Goal: Book appointment/travel/reservation

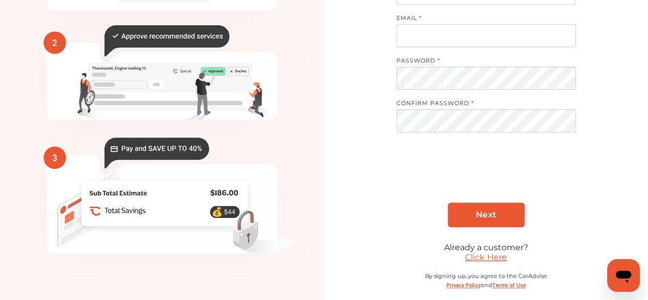
scroll to position [205, 0]
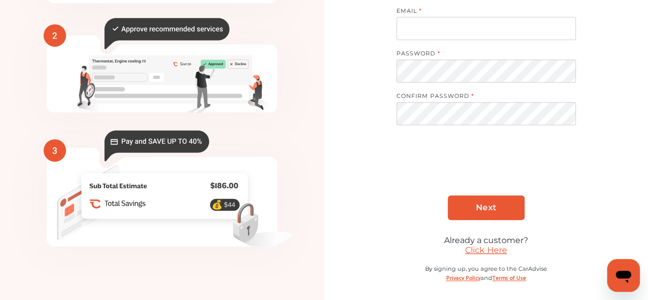
click at [494, 246] on link "Click Here" at bounding box center [486, 250] width 42 height 10
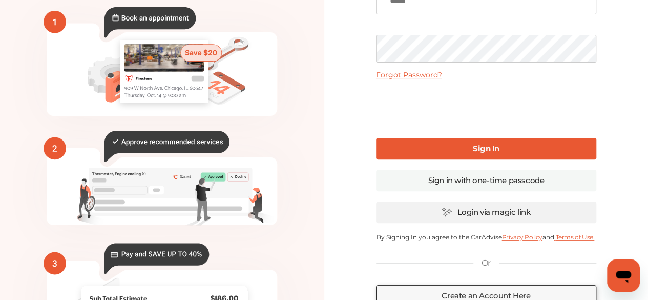
scroll to position [102, 0]
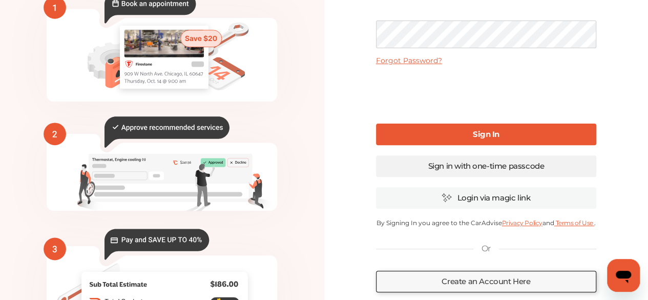
click at [480, 168] on link "Sign in with one-time passcode" at bounding box center [486, 166] width 220 height 22
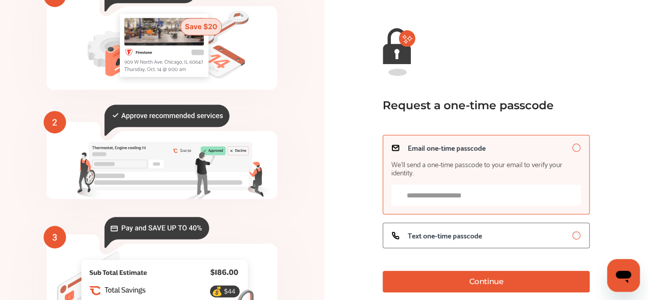
scroll to position [102, 0]
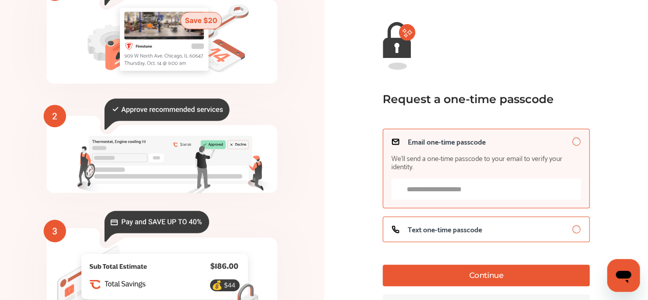
click at [537, 225] on label "Text one-time passcode" at bounding box center [486, 229] width 207 height 26
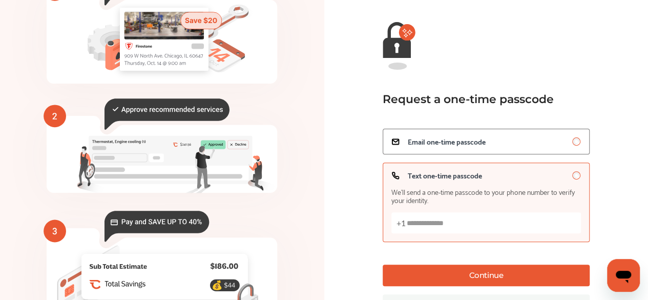
click at [477, 218] on input "Text one-time passcode We’ll send a one-time passcode to your phone number to v…" at bounding box center [487, 222] width 190 height 21
type input "**********"
click at [460, 279] on button "Continue" at bounding box center [486, 275] width 207 height 22
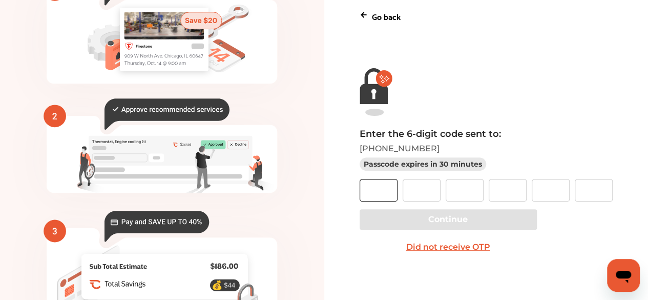
click at [373, 187] on input "text" at bounding box center [379, 190] width 38 height 23
type input "*"
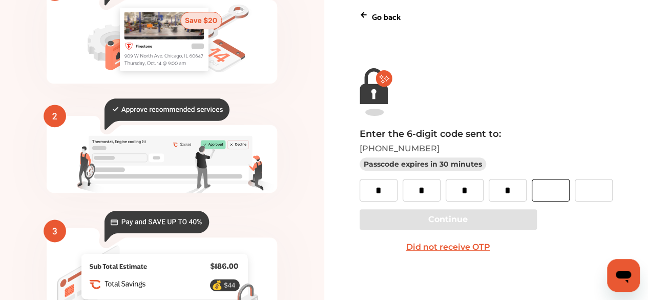
type input "*"
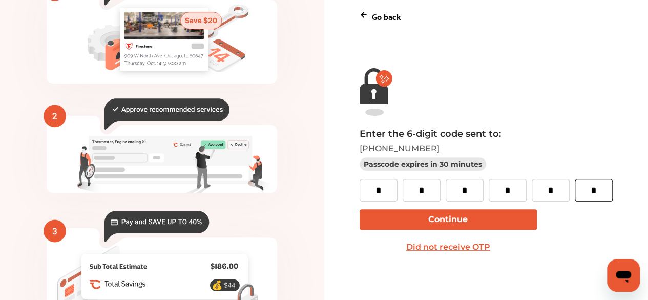
type input "*"
click at [451, 222] on button "Continue" at bounding box center [448, 219] width 177 height 20
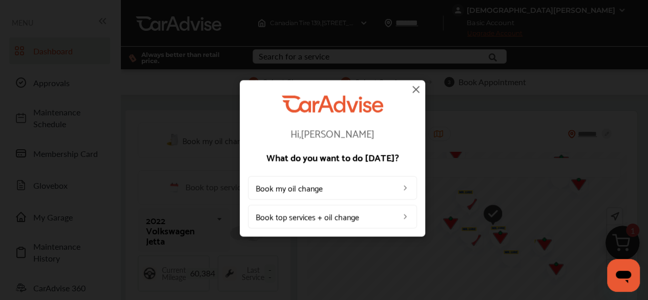
click at [420, 85] on img at bounding box center [416, 89] width 12 height 12
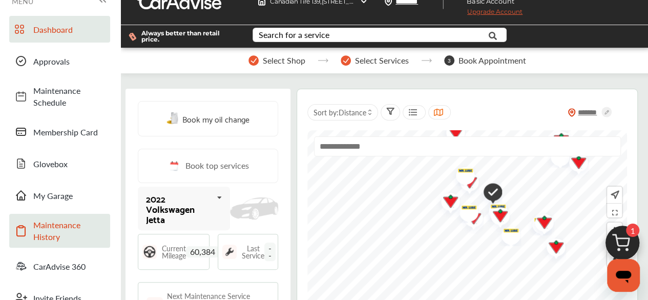
scroll to position [51, 0]
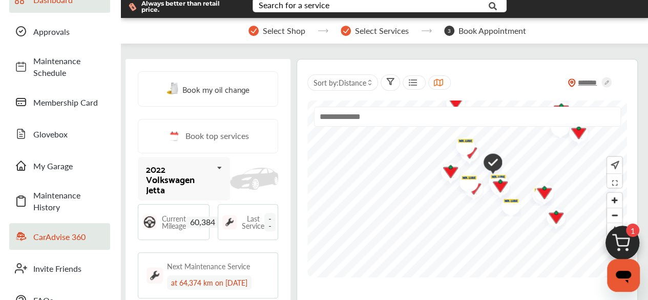
click at [73, 237] on span "CarAdvise 360" at bounding box center [69, 237] width 72 height 12
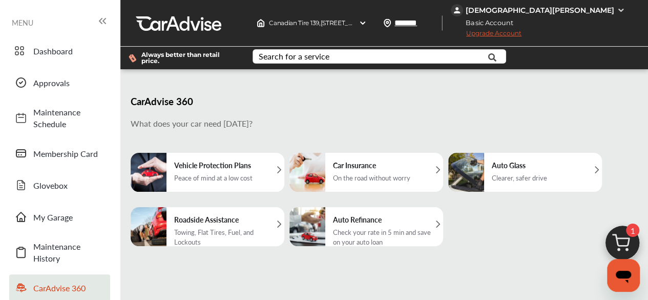
click at [522, 32] on span "Upgrade Account" at bounding box center [486, 35] width 71 height 13
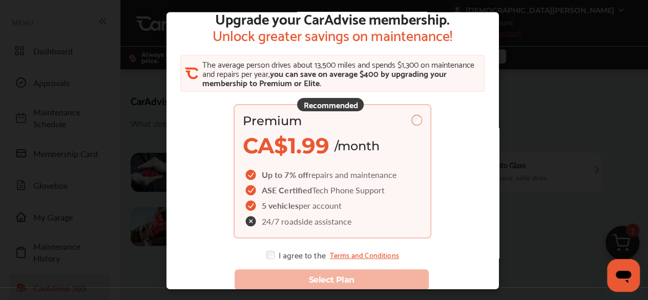
scroll to position [27, 0]
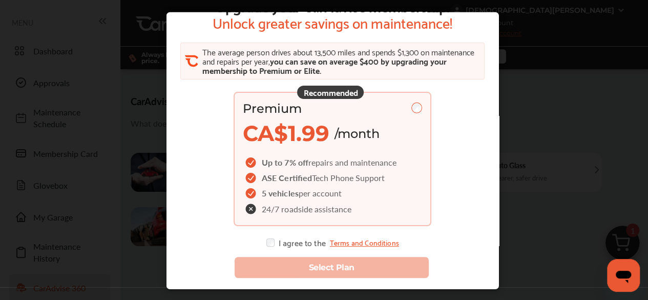
click at [260, 243] on div "Upgrade your CarAdvise membership. Unlock greater savings on maintenance! The a…" at bounding box center [332, 121] width 308 height 249
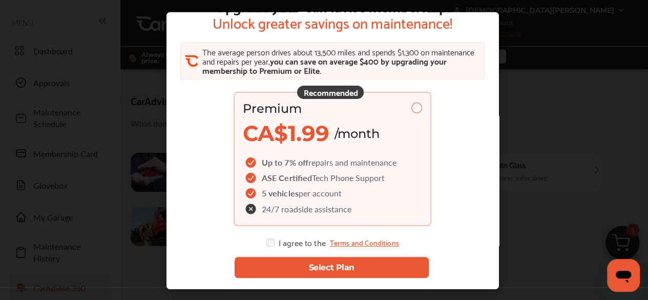
click at [299, 264] on button "Select Plan" at bounding box center [331, 266] width 195 height 21
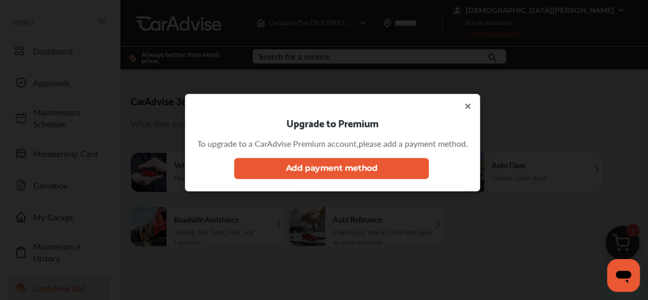
scroll to position [0, 0]
click at [381, 167] on button "Add payment method" at bounding box center [331, 167] width 195 height 21
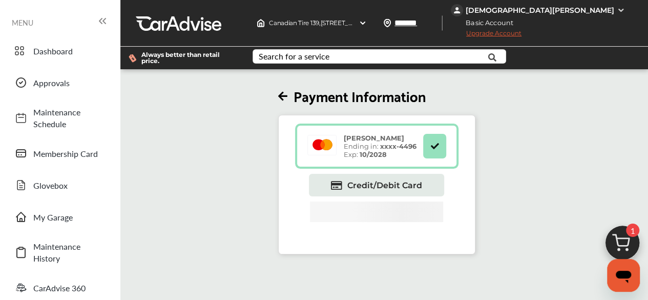
click at [393, 159] on div "[PERSON_NAME] Ending in: xxxx- 4496 Exp: 10/2028" at bounding box center [376, 146] width 163 height 45
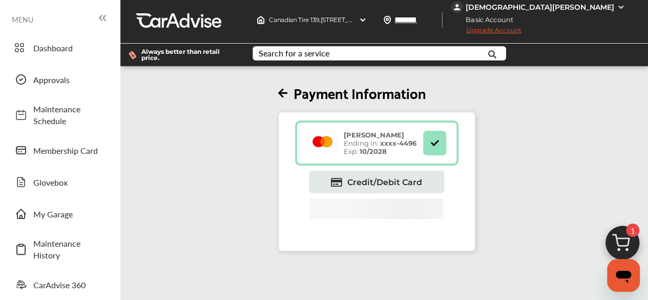
click at [522, 31] on span "Upgrade Account" at bounding box center [486, 32] width 71 height 13
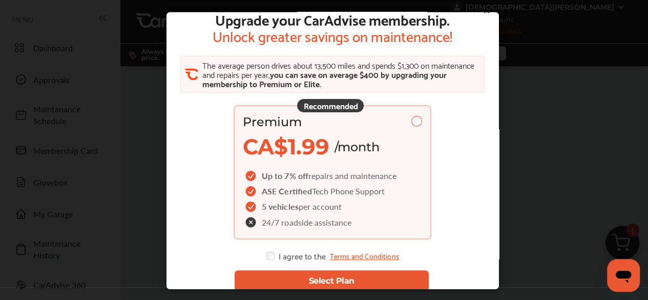
scroll to position [27, 0]
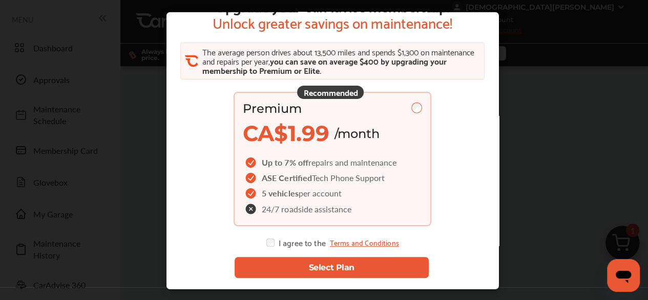
click at [371, 263] on button "Select Plan" at bounding box center [331, 266] width 195 height 21
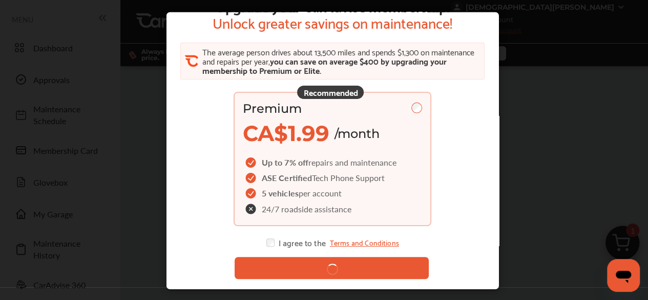
scroll to position [0, 0]
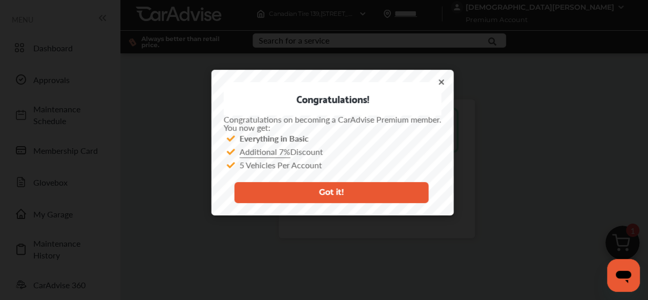
click at [382, 192] on button "Got it!" at bounding box center [331, 191] width 195 height 21
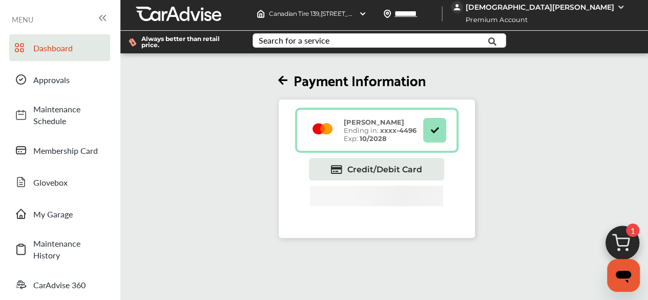
click at [68, 51] on span "Dashboard" at bounding box center [69, 48] width 72 height 12
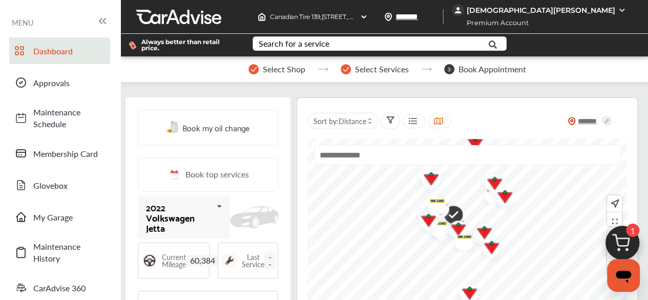
scroll to position [102, 0]
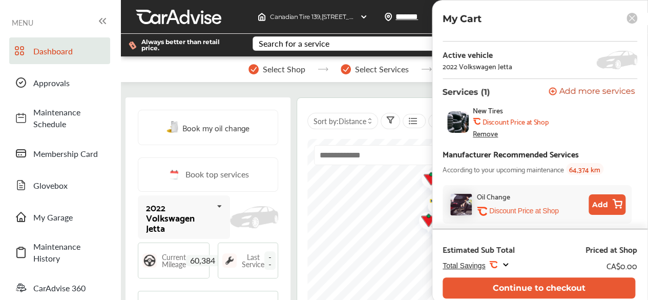
scroll to position [256, 0]
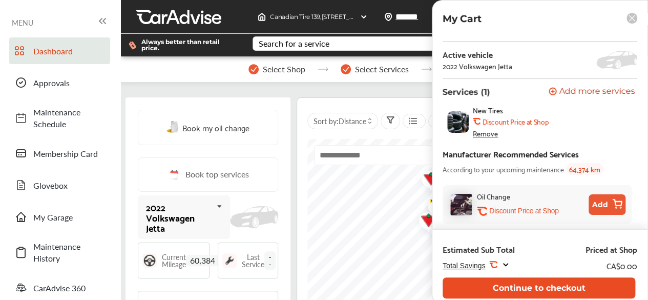
click at [566, 289] on button "Continue to checkout" at bounding box center [539, 287] width 193 height 21
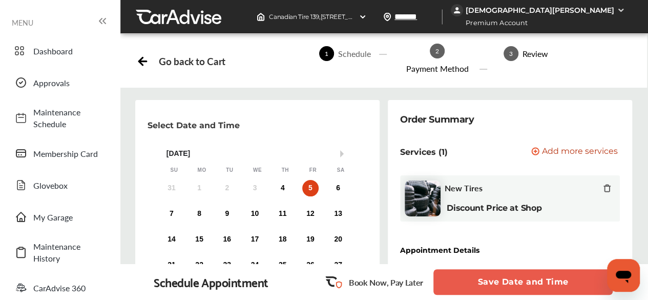
scroll to position [102, 0]
click at [308, 180] on div "5" at bounding box center [310, 188] width 16 height 16
click at [338, 180] on div "6" at bounding box center [338, 188] width 16 height 16
click at [307, 180] on div "5" at bounding box center [310, 188] width 16 height 16
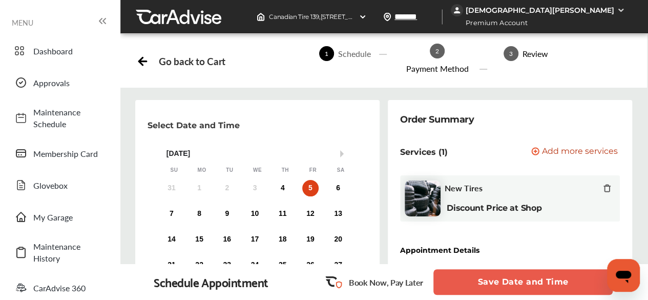
scroll to position [154, 0]
click at [511, 285] on button "Save Date and Time" at bounding box center [523, 282] width 179 height 26
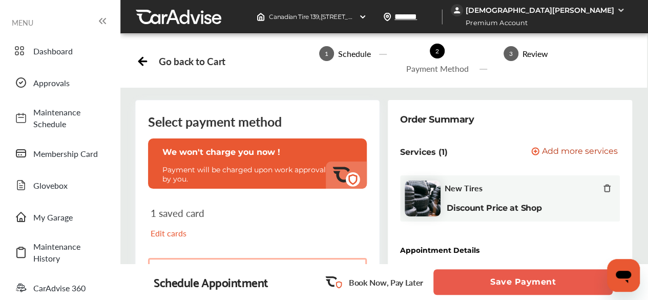
scroll to position [102, 0]
click at [261, 258] on button "[PERSON_NAME] 4496 4496" at bounding box center [257, 275] width 219 height 35
click at [491, 282] on button "Save Payment" at bounding box center [523, 282] width 179 height 26
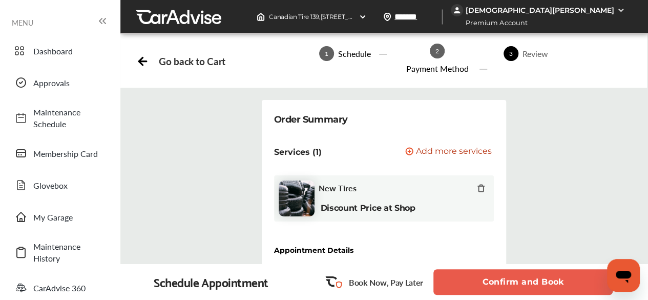
scroll to position [154, 0]
click at [478, 278] on span "Change" at bounding box center [470, 283] width 28 height 10
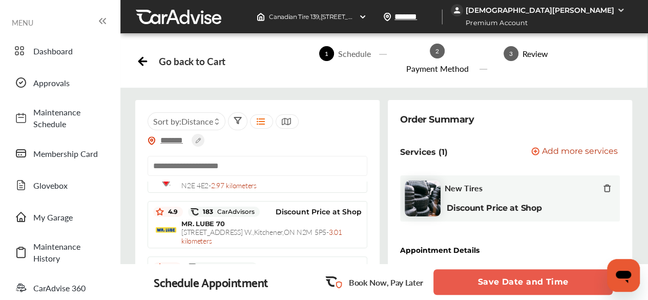
scroll to position [205, 0]
click at [594, 278] on span "Change" at bounding box center [596, 283] width 28 height 10
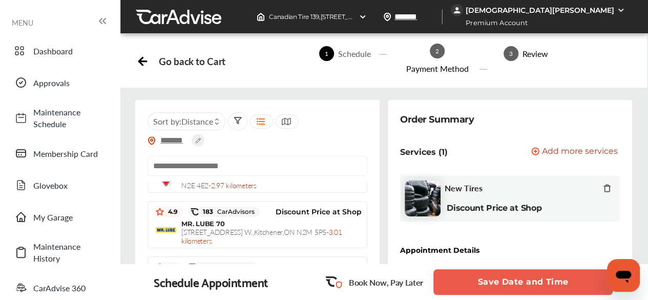
click at [528, 284] on button "Save Date and Time" at bounding box center [523, 282] width 179 height 26
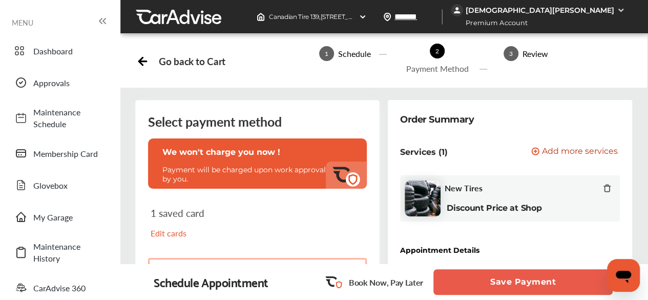
scroll to position [102, 0]
click at [261, 258] on button "[PERSON_NAME] 4496 4496" at bounding box center [257, 275] width 219 height 35
click at [529, 284] on button "Save Payment" at bounding box center [523, 282] width 179 height 26
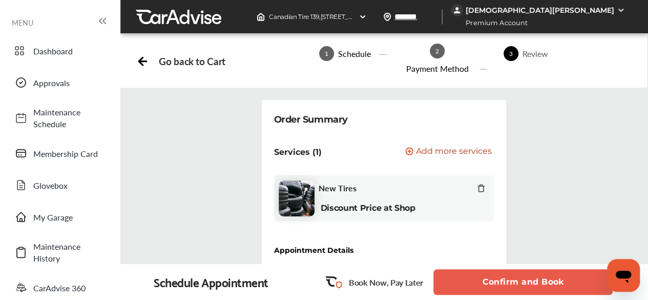
click at [528, 292] on button "Confirm and Book" at bounding box center [523, 282] width 179 height 26
